Goal: Information Seeking & Learning: Find specific fact

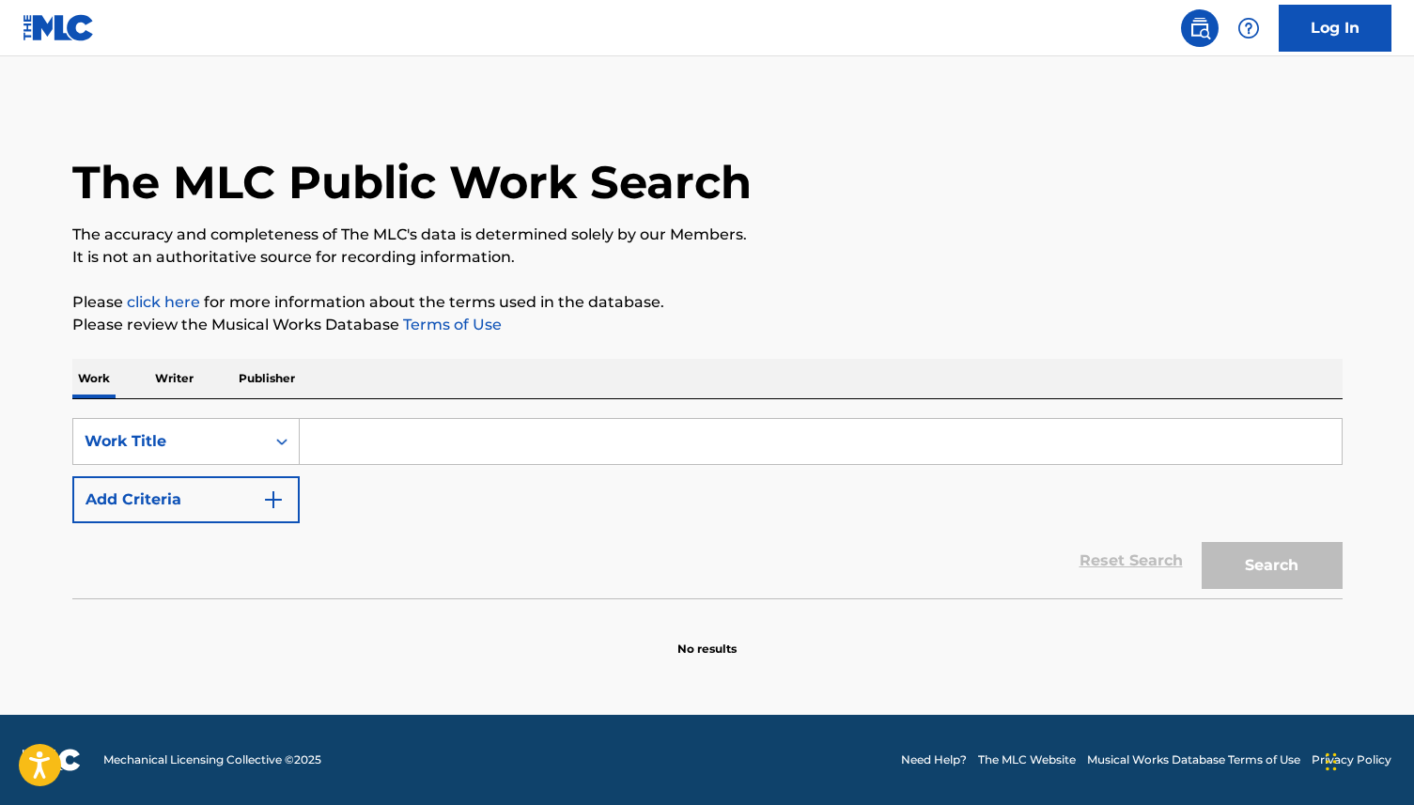
click at [172, 382] on p "Writer" at bounding box center [174, 378] width 50 height 39
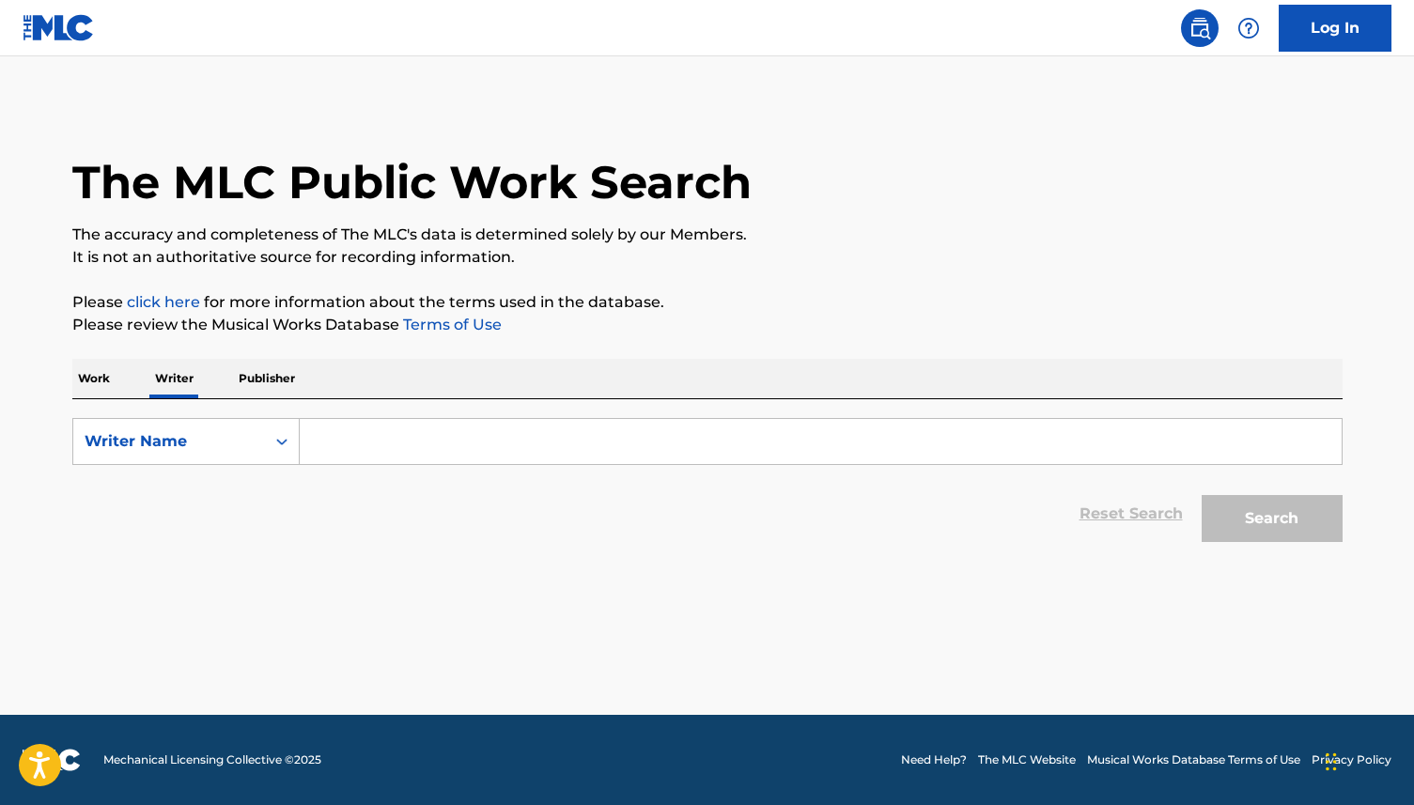
click at [351, 438] on input "Search Form" at bounding box center [821, 441] width 1042 height 45
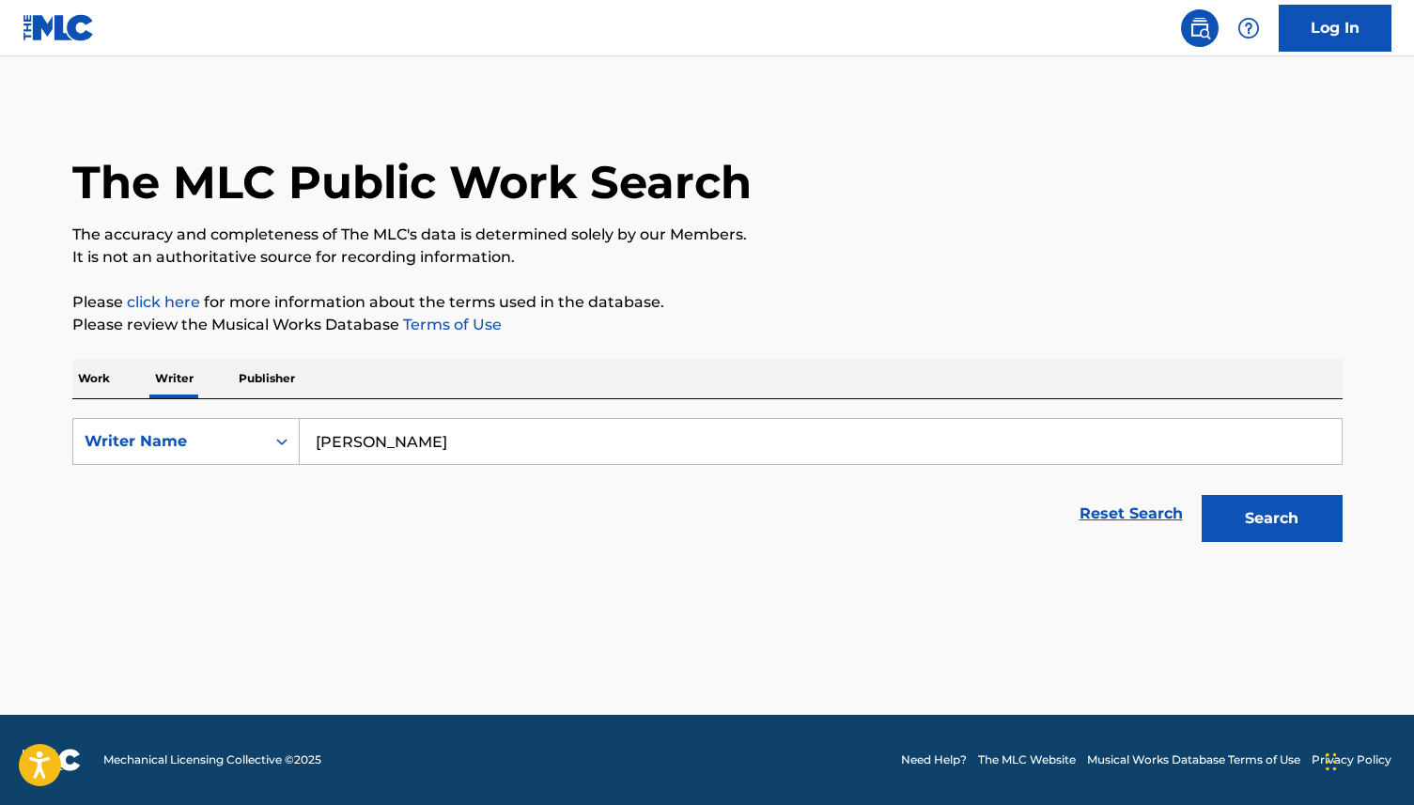
type input "[PERSON_NAME]"
click at [1270, 528] on button "Search" at bounding box center [1272, 518] width 141 height 47
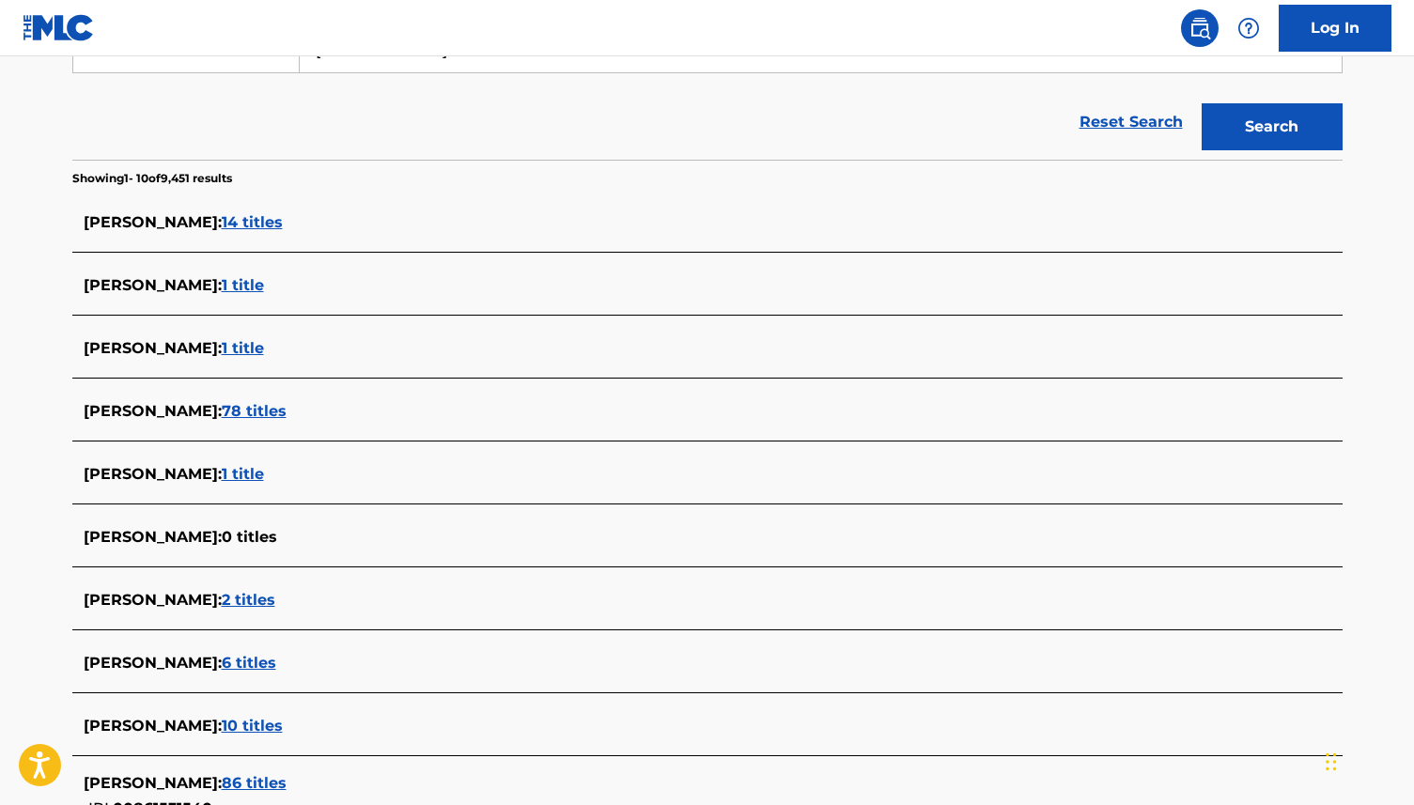
scroll to position [437, 0]
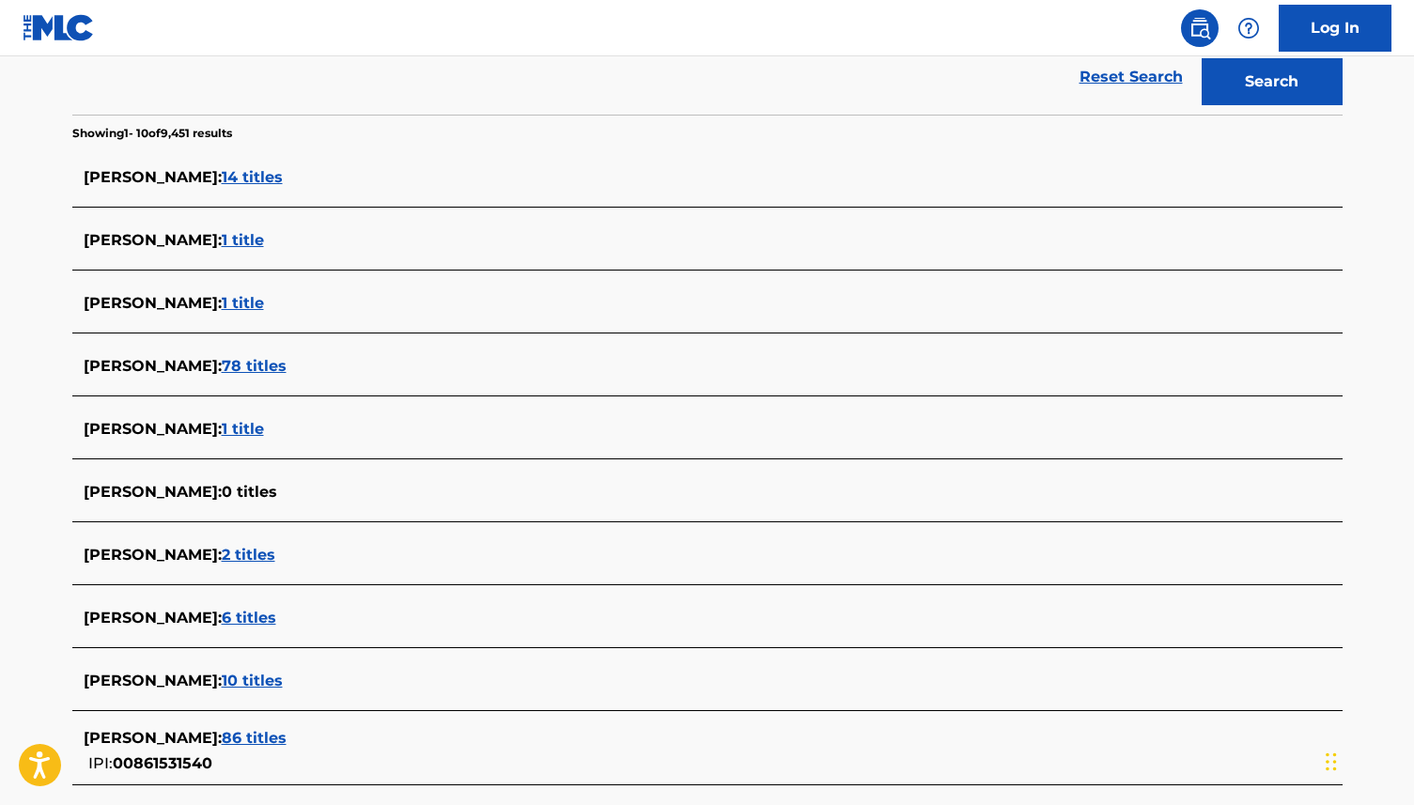
click at [254, 363] on span "78 titles" at bounding box center [254, 366] width 65 height 18
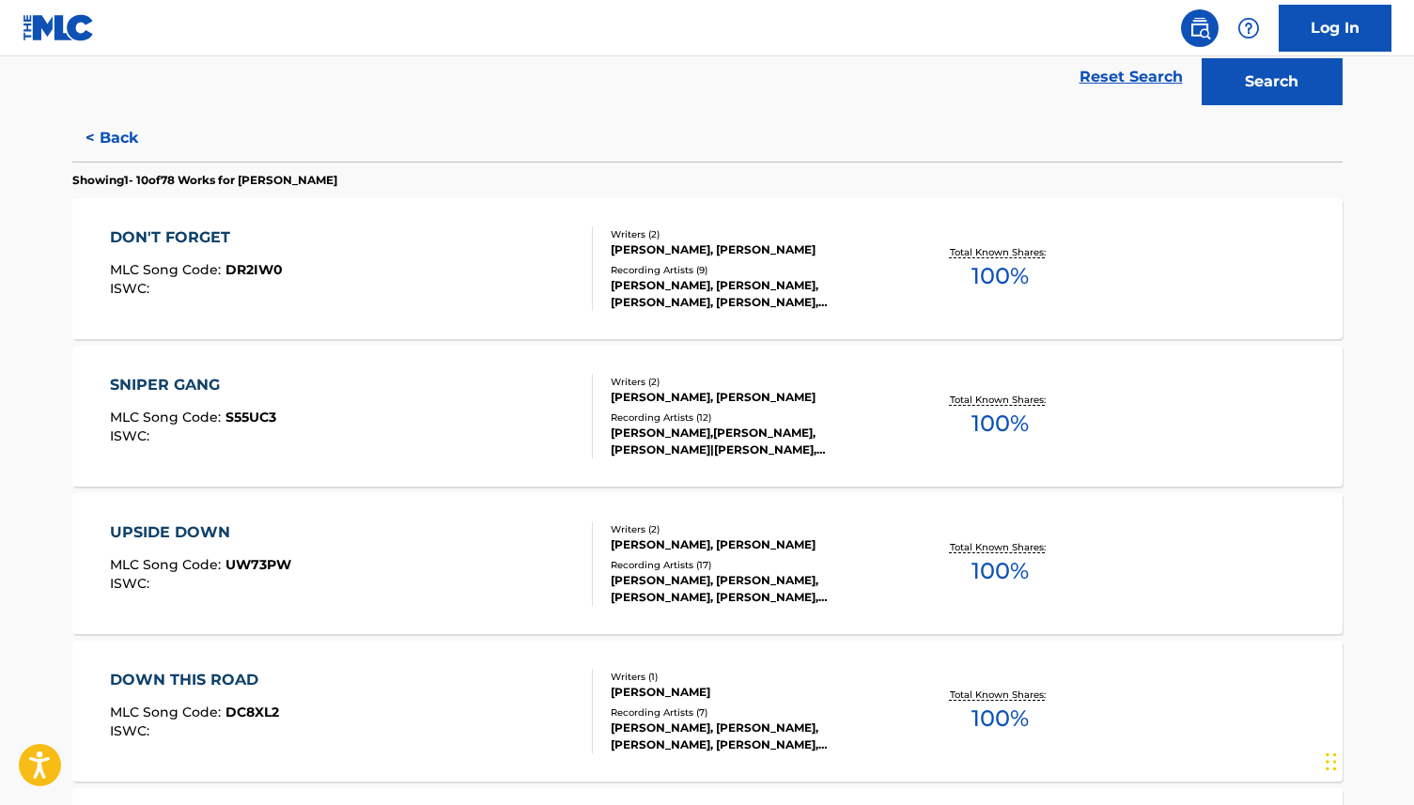
click at [819, 272] on div "Recording Artists ( 9 )" at bounding box center [753, 270] width 284 height 14
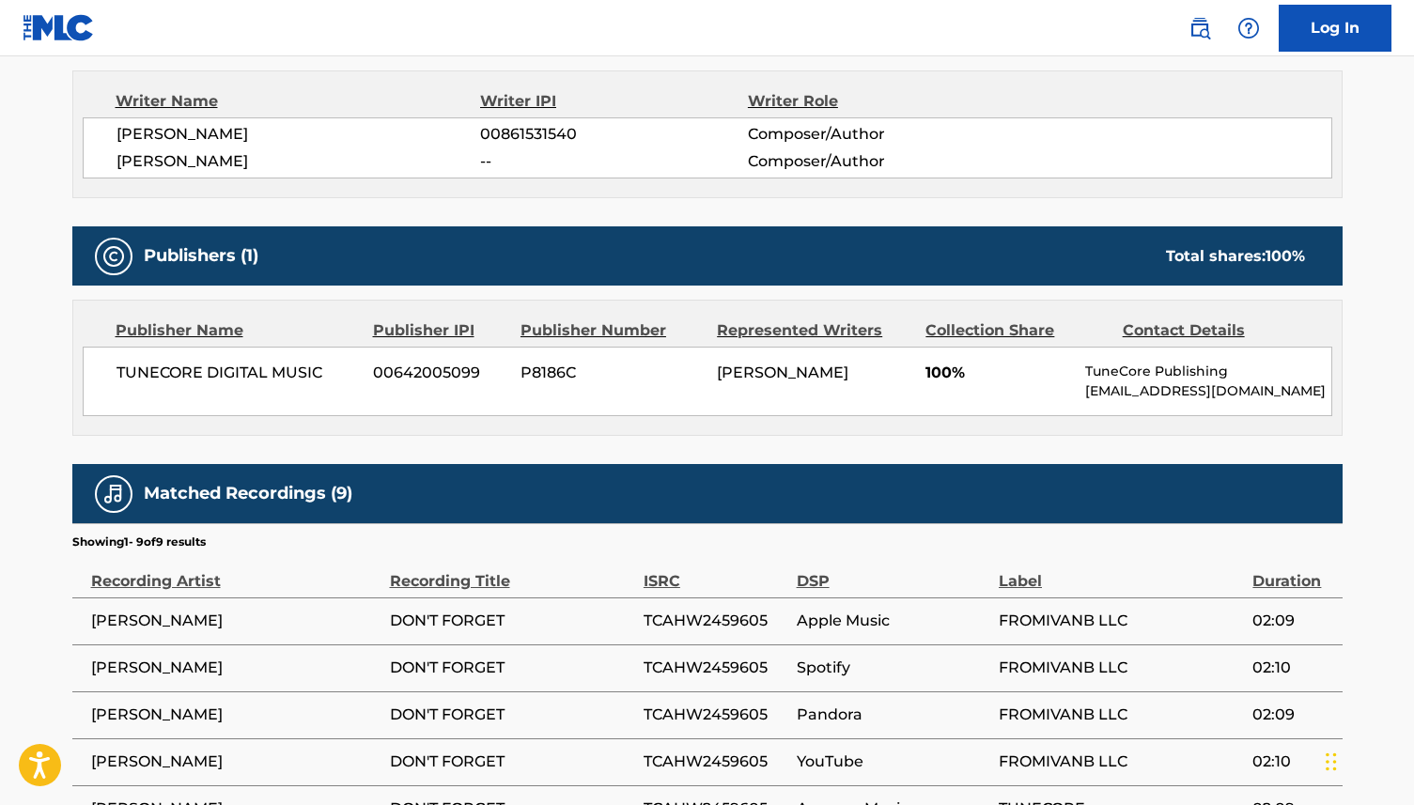
scroll to position [683, 0]
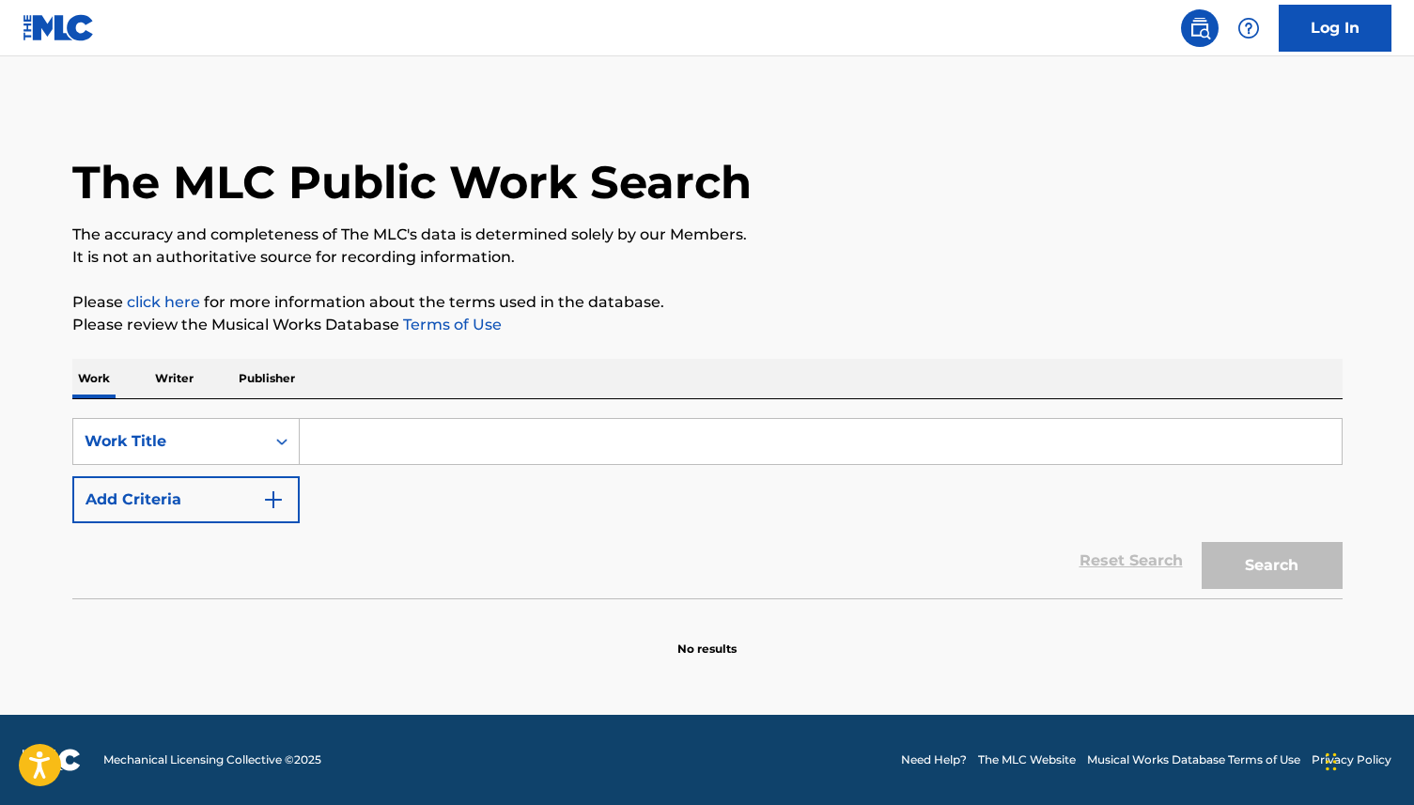
click at [158, 383] on p "Writer" at bounding box center [174, 378] width 50 height 39
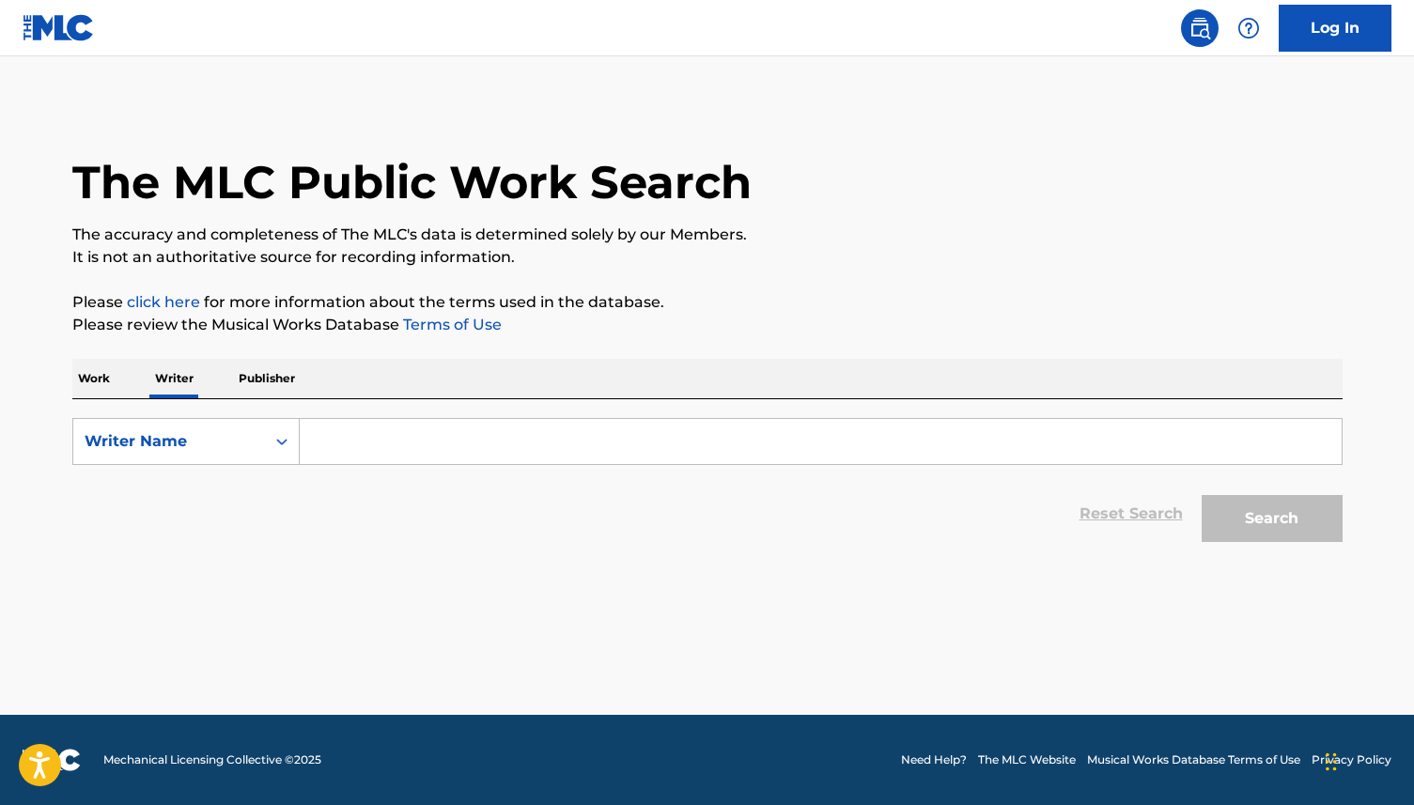
click at [365, 444] on input "Search Form" at bounding box center [821, 441] width 1042 height 45
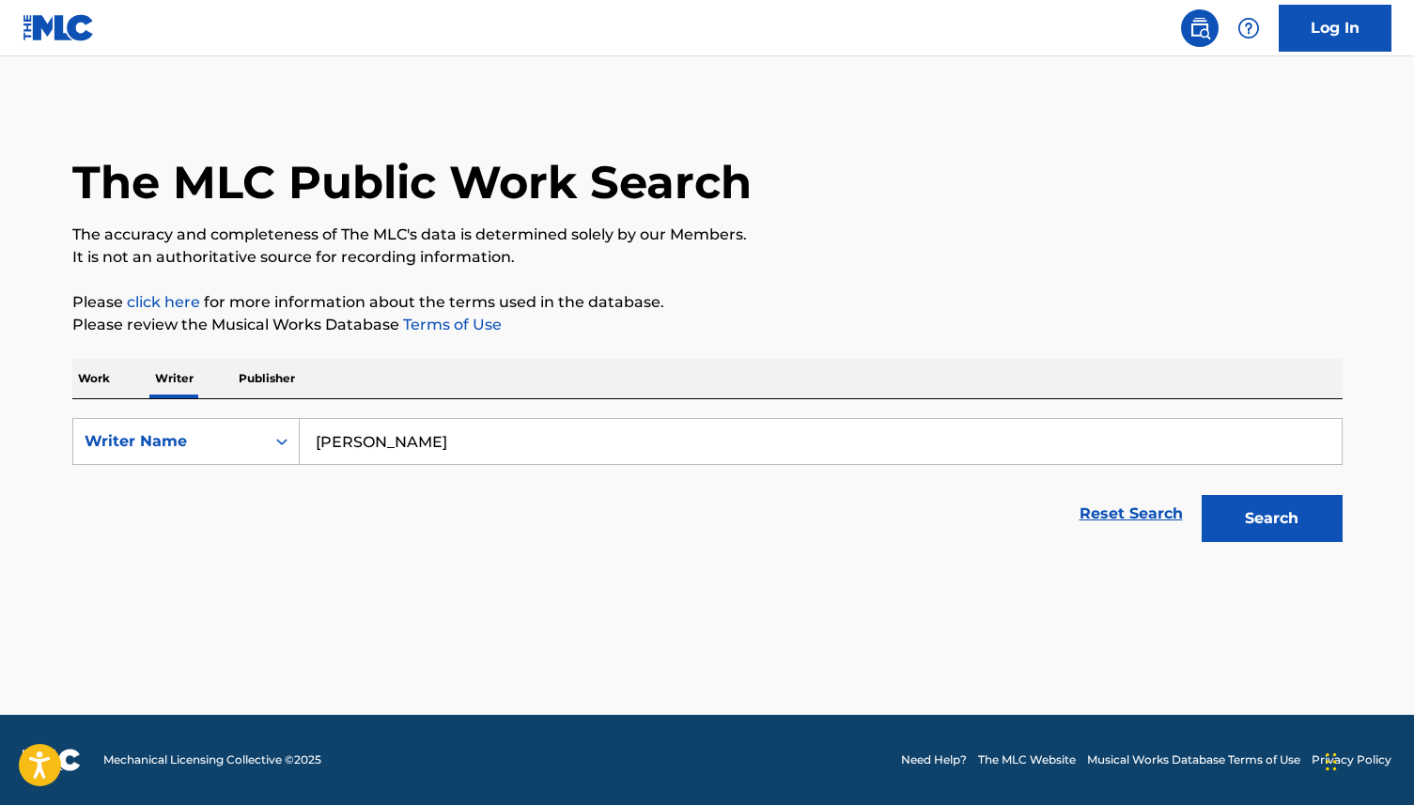
type input "[PERSON_NAME]"
click at [1202, 495] on button "Search" at bounding box center [1272, 518] width 141 height 47
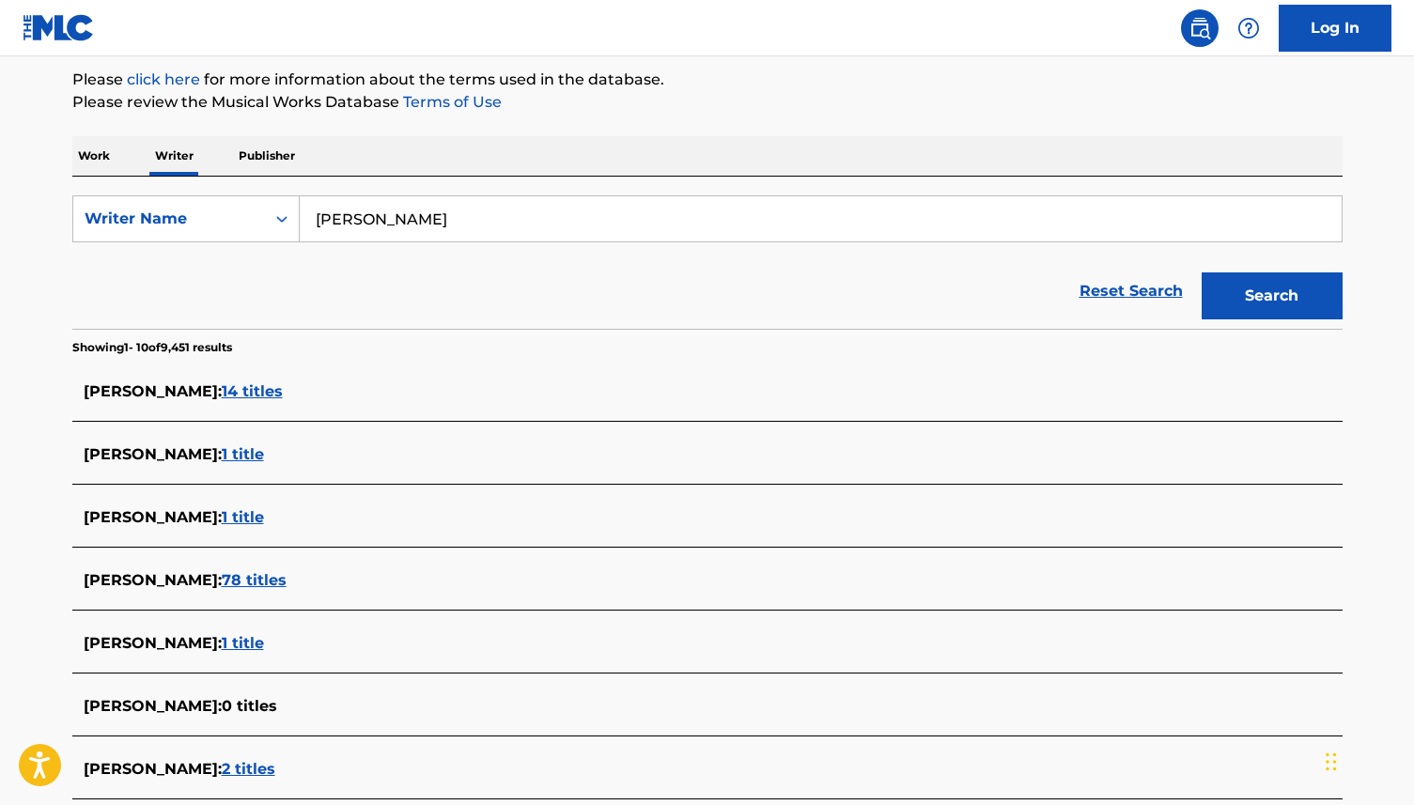
scroll to position [316, 0]
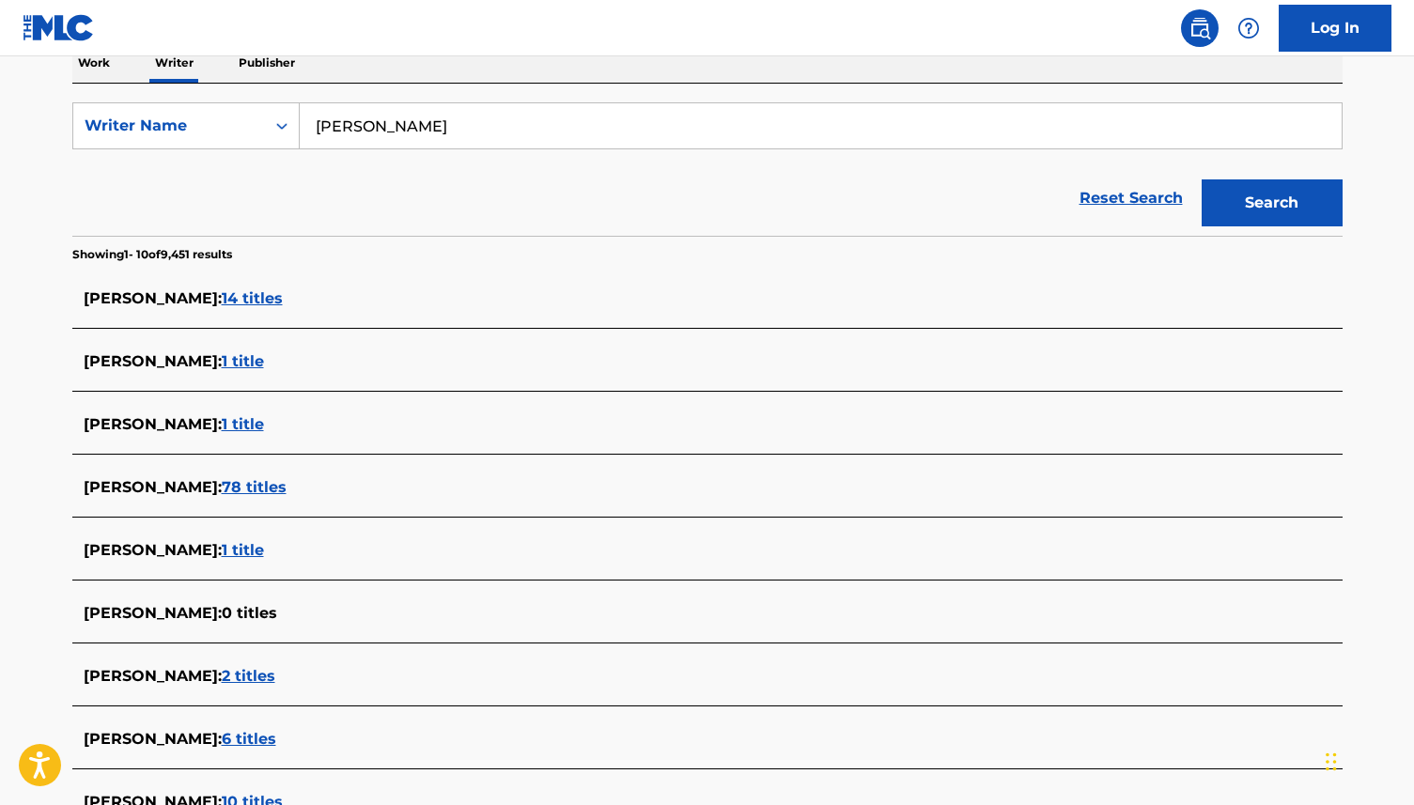
click at [256, 494] on span "78 titles" at bounding box center [254, 487] width 65 height 18
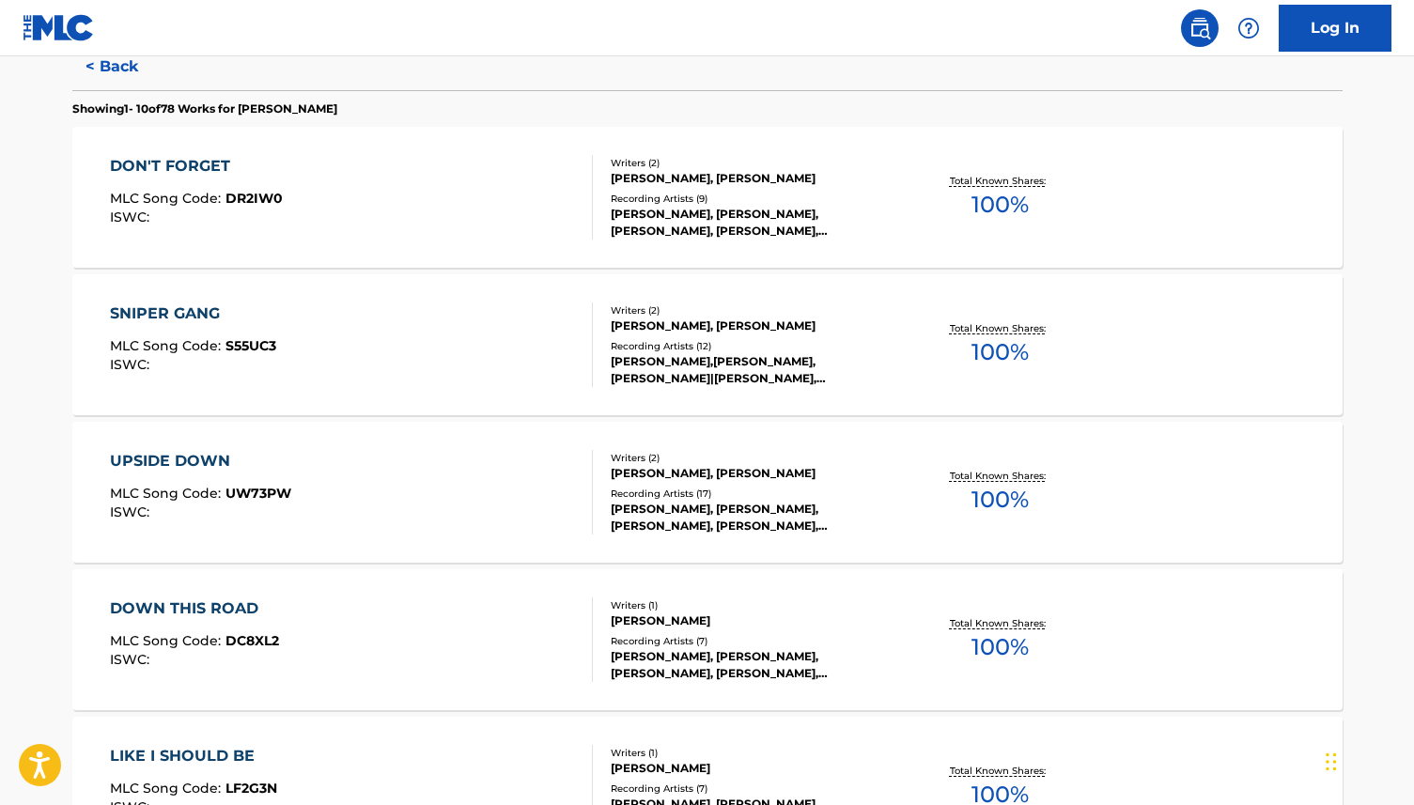
scroll to position [493, 0]
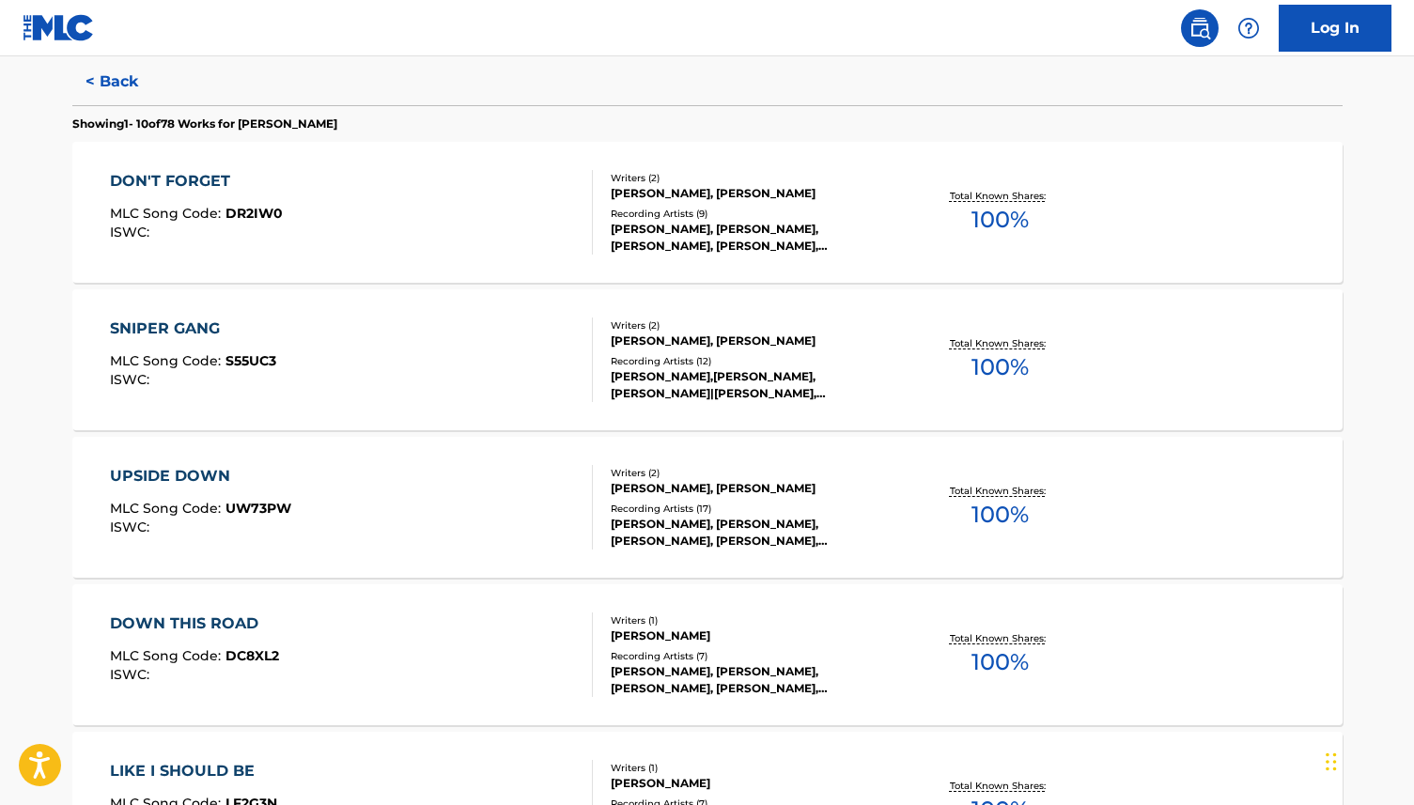
click at [593, 245] on div "Writers ( 2 ) IVAN PANIAGUA, IVAN PANIAGUA Recording Artists ( 9 ) IVAN B, IVAN…" at bounding box center [744, 213] width 302 height 84
